Goal: Check status: Check status

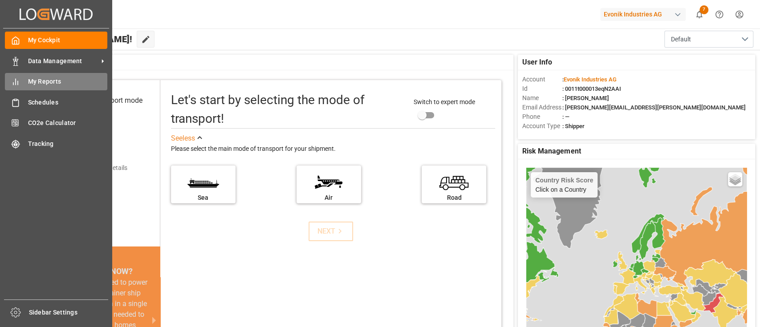
click at [51, 78] on span "My Reports" at bounding box center [68, 81] width 80 height 9
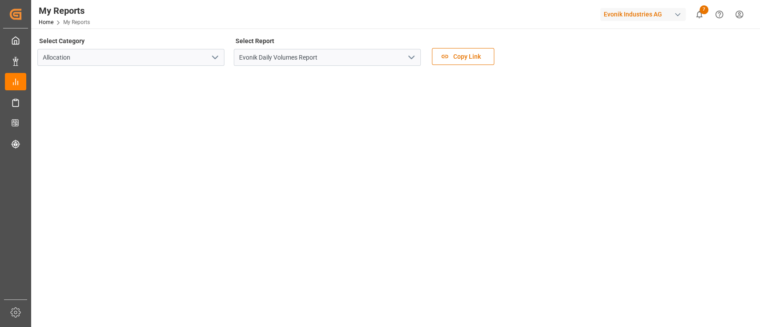
click at [413, 60] on icon "open menu" at bounding box center [411, 57] width 11 height 11
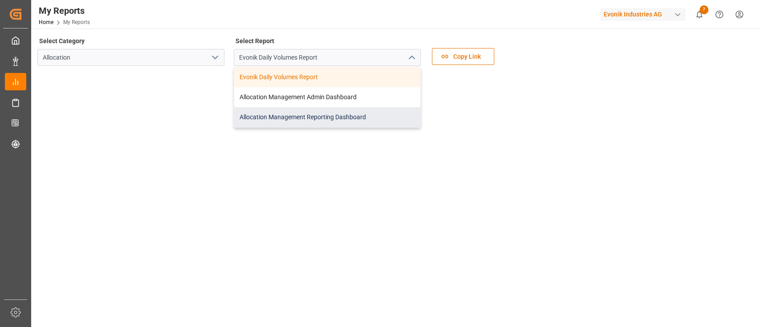
click at [315, 112] on div "Allocation Management Reporting Dashboard" at bounding box center [327, 117] width 186 height 20
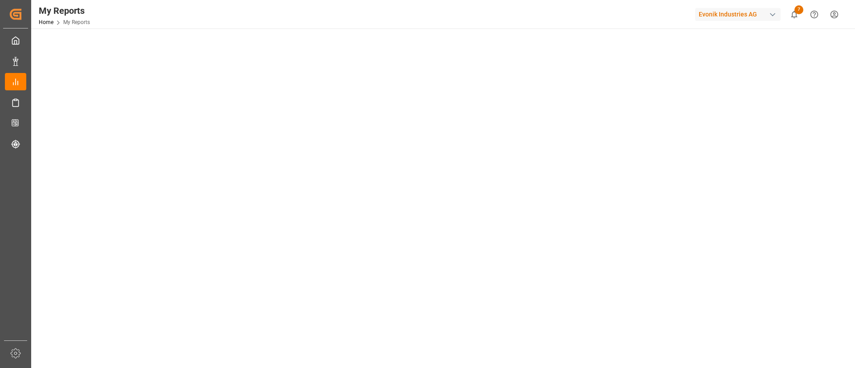
scroll to position [170, 0]
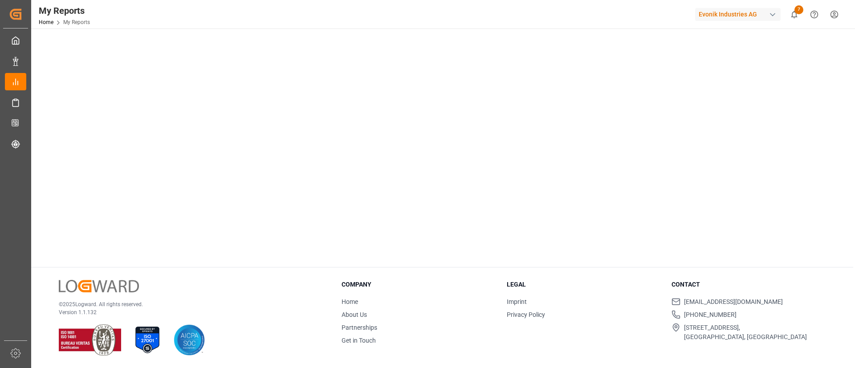
click at [760, 272] on div "© 2025 Logward. All rights reserved. Version 1.1.132 Company Home About Us Part…" at bounding box center [442, 318] width 822 height 101
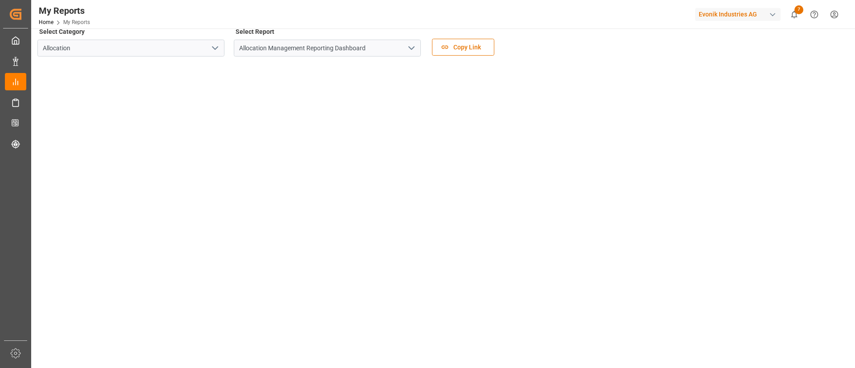
scroll to position [0, 0]
